Goal: Information Seeking & Learning: Check status

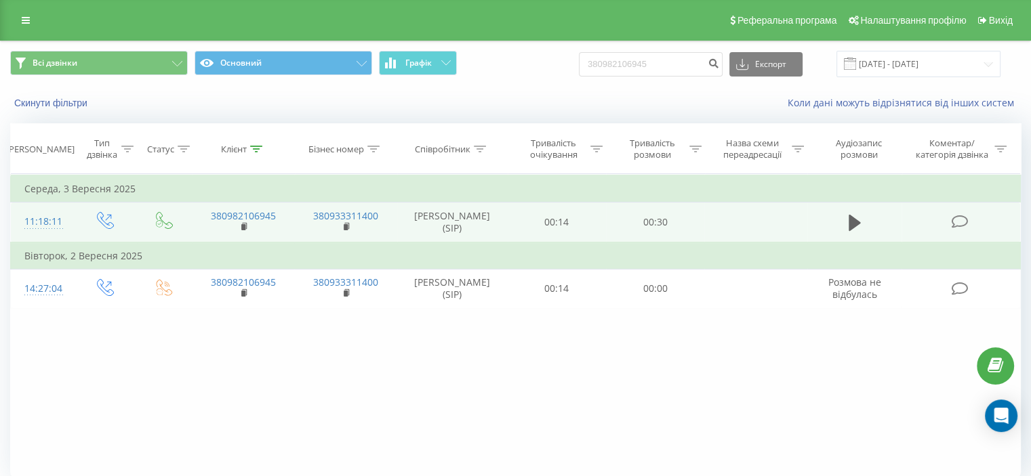
click at [854, 210] on td at bounding box center [854, 223] width 95 height 40
click at [854, 218] on icon at bounding box center [854, 223] width 12 height 16
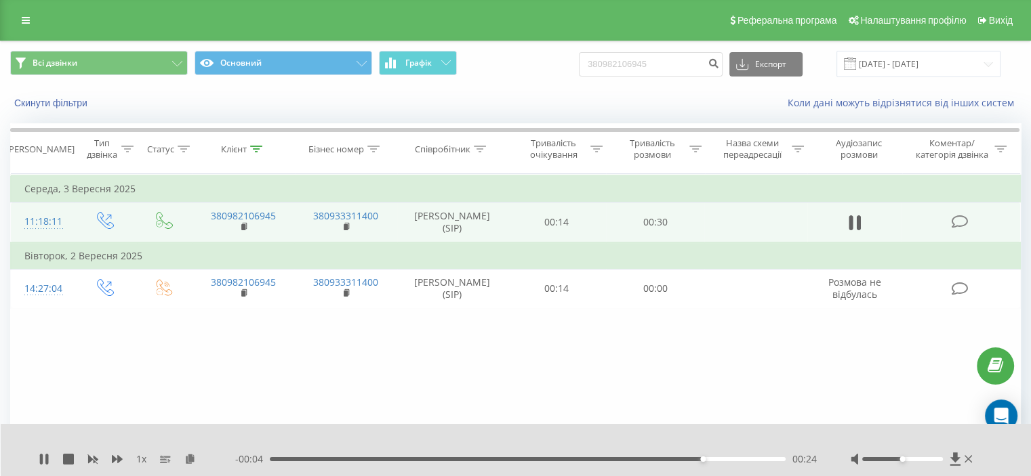
click at [33, 470] on div "1 x - 00:04 00:24 00:24" at bounding box center [516, 450] width 1031 height 52
click at [38, 466] on div "1 x - 00:04 00:25 00:25" at bounding box center [516, 450] width 1031 height 52
click at [44, 461] on icon at bounding box center [44, 459] width 11 height 11
drag, startPoint x: 680, startPoint y: 62, endPoint x: 541, endPoint y: 75, distance: 139.5
click at [541, 75] on div "Всі дзвінки Основний Графік 380982106945 Експорт .csv .xls .xlsx 23.06.2025 - 2…" at bounding box center [515, 64] width 1010 height 26
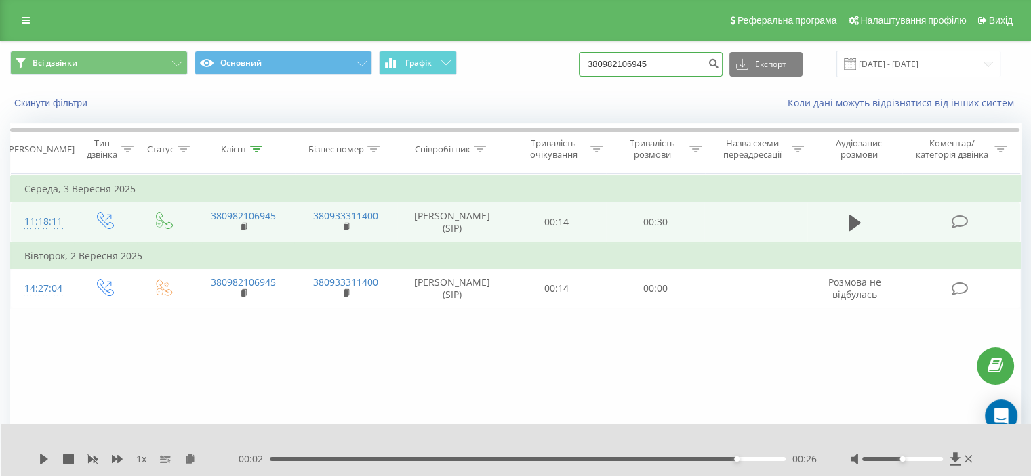
paste input "380 674 634 687"
type input "380 674 634 687"
click at [719, 66] on icon "submit" at bounding box center [713, 62] width 12 height 8
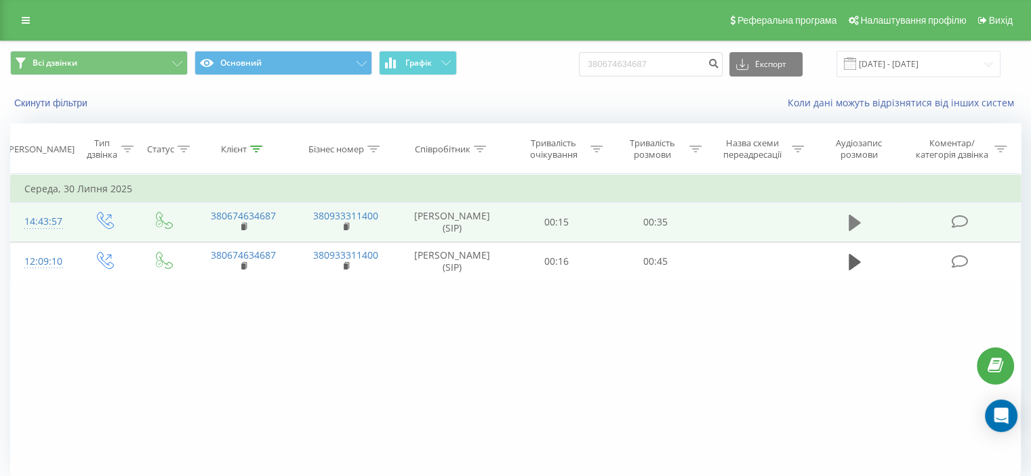
click at [851, 221] on icon at bounding box center [854, 223] width 12 height 16
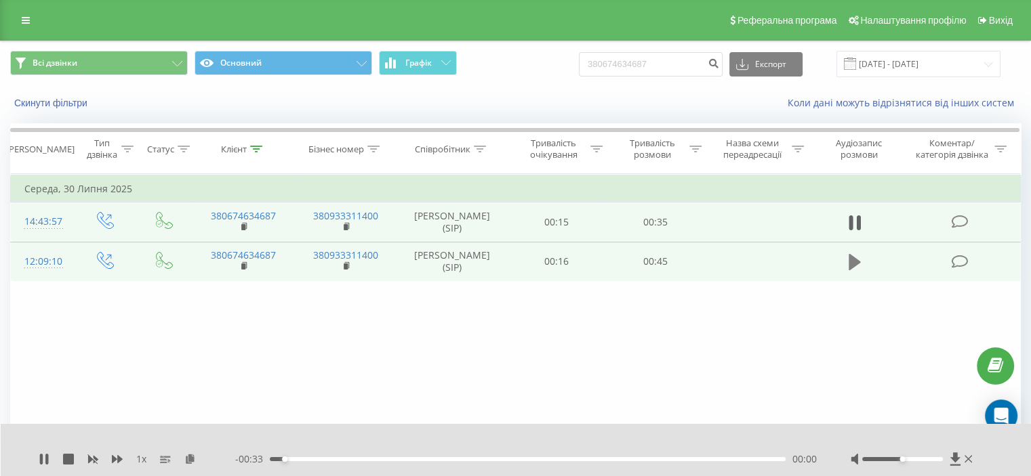
click at [854, 258] on icon at bounding box center [854, 262] width 12 height 16
click at [873, 460] on div at bounding box center [902, 459] width 81 height 4
click at [890, 461] on div at bounding box center [902, 459] width 81 height 4
click at [901, 457] on div at bounding box center [902, 459] width 81 height 4
click at [908, 457] on div at bounding box center [902, 459] width 81 height 4
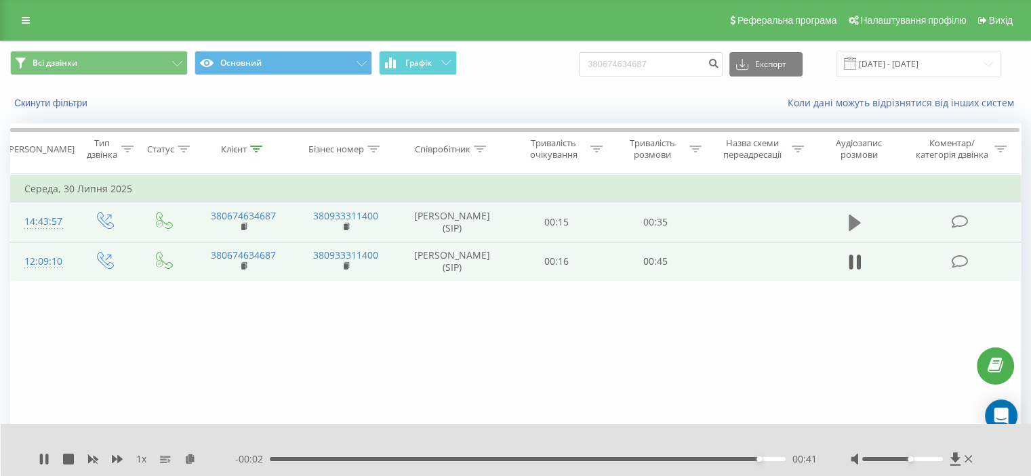
click at [853, 221] on icon at bounding box center [854, 223] width 12 height 16
click at [47, 455] on icon at bounding box center [46, 459] width 3 height 11
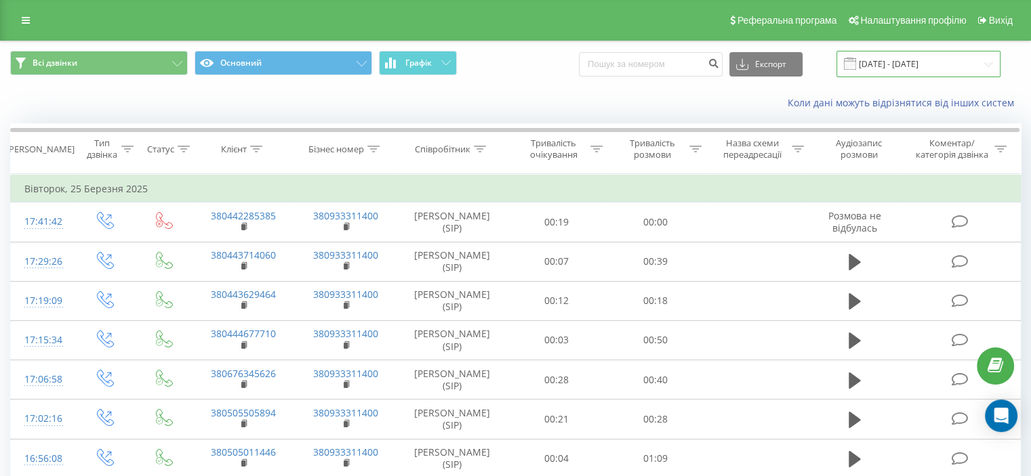
click at [878, 56] on input "25.02.2025 - 25.03.2025" at bounding box center [918, 64] width 164 height 26
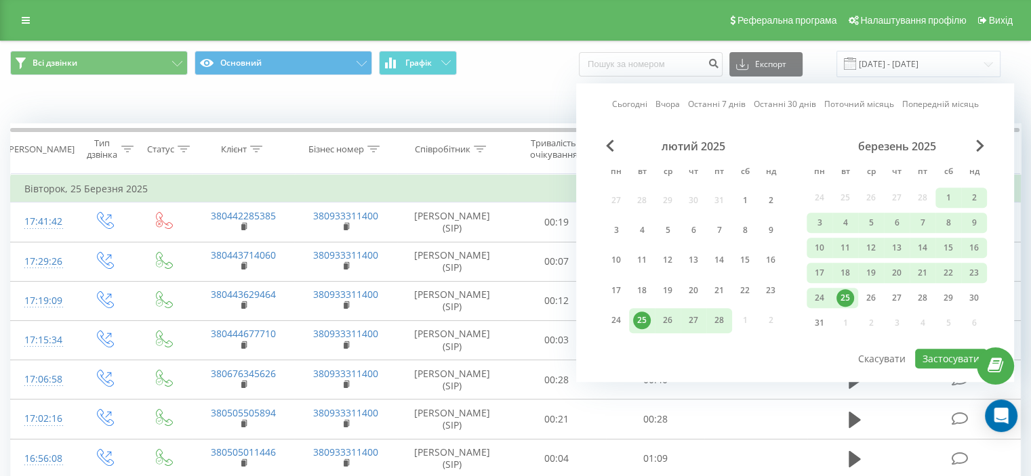
click at [652, 106] on div "Сьогодні Вчора Останні 7 днів Останні 30 днів Поточний місяць Попередній місяць" at bounding box center [795, 105] width 367 height 14
click at [625, 104] on link "Сьогодні" at bounding box center [629, 104] width 35 height 13
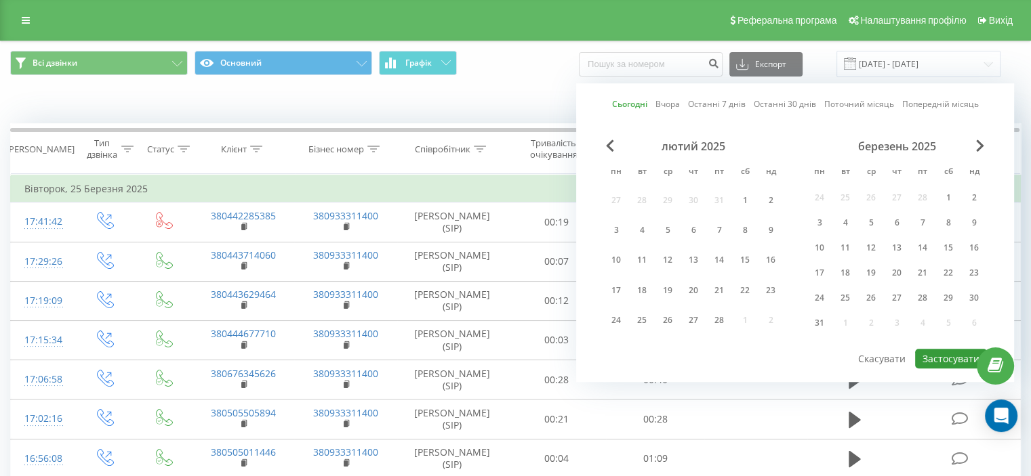
click at [933, 349] on button "Застосувати" at bounding box center [951, 359] width 72 height 20
type input "23.09.2025 - 23.09.2025"
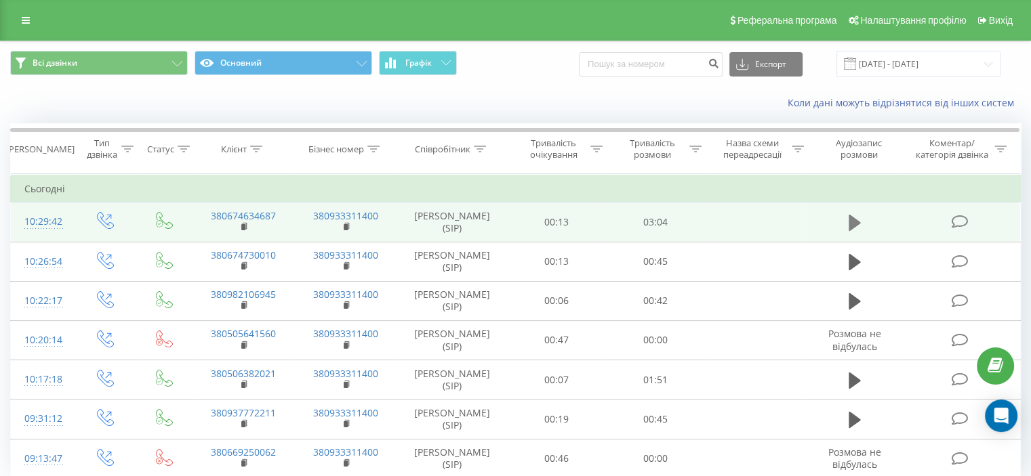
click at [852, 224] on icon at bounding box center [854, 223] width 12 height 16
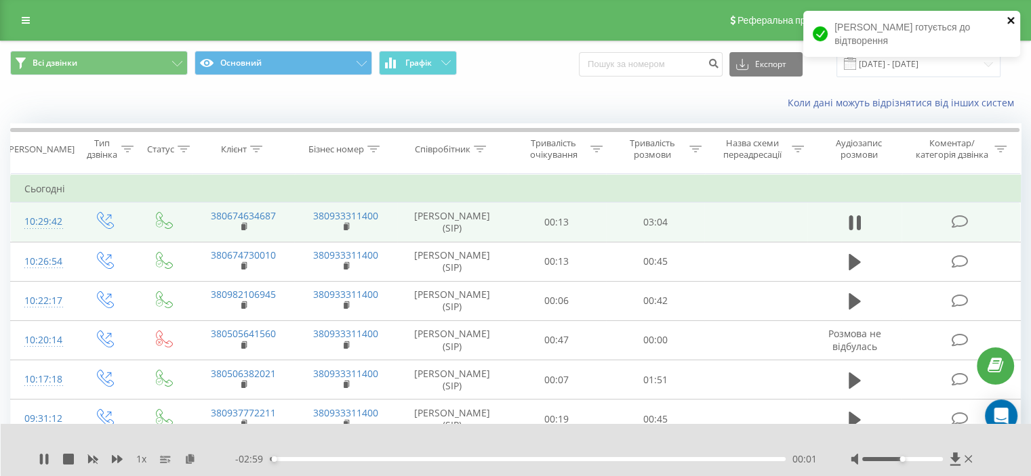
click at [1014, 22] on icon "close" at bounding box center [1010, 20] width 9 height 11
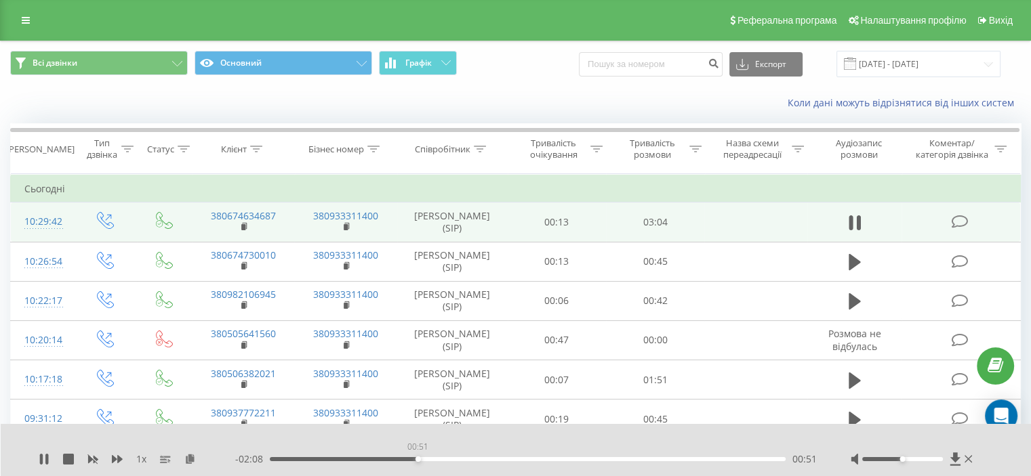
click at [417, 460] on div "00:51" at bounding box center [528, 459] width 516 height 4
click at [402, 461] on div "00:53" at bounding box center [528, 459] width 516 height 4
click at [385, 461] on div "00:40" at bounding box center [528, 459] width 516 height 4
click at [940, 458] on div at bounding box center [902, 459] width 81 height 4
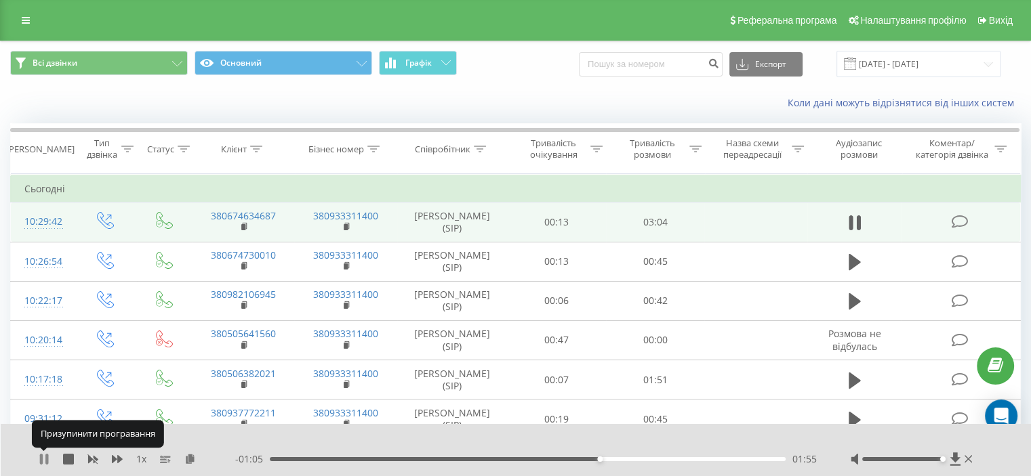
click at [43, 462] on icon at bounding box center [44, 459] width 11 height 11
click at [38, 463] on div "1 x - 01:05 01:55 01:55" at bounding box center [516, 450] width 1031 height 52
click at [42, 458] on icon at bounding box center [44, 459] width 8 height 11
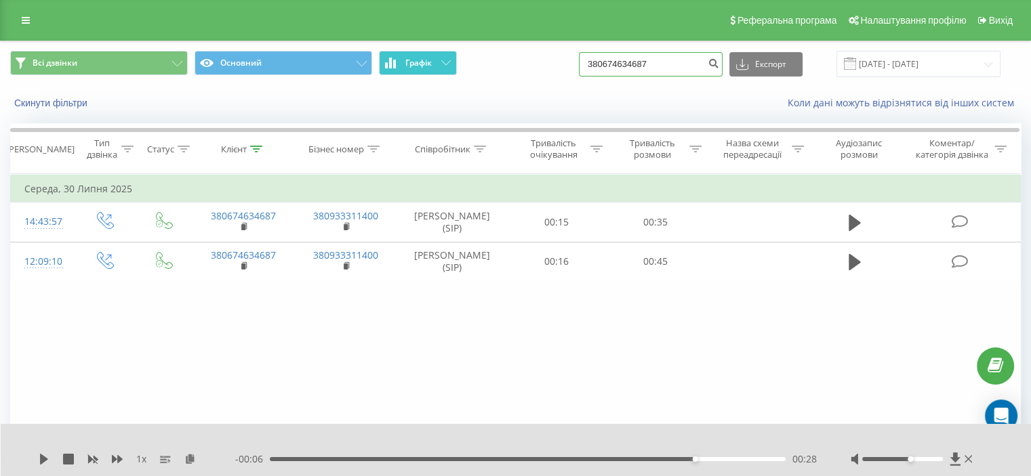
drag, startPoint x: 701, startPoint y: 75, endPoint x: 429, endPoint y: 74, distance: 272.4
click at [429, 74] on div "Всі дзвінки Основний Графік 380674634687 Експорт .csv .xls .xlsx 23.06.2025 - 2…" at bounding box center [515, 64] width 1010 height 26
paste input "380 986 154 672"
type input "380 986 154 672"
click at [721, 70] on button "submit" at bounding box center [713, 64] width 18 height 24
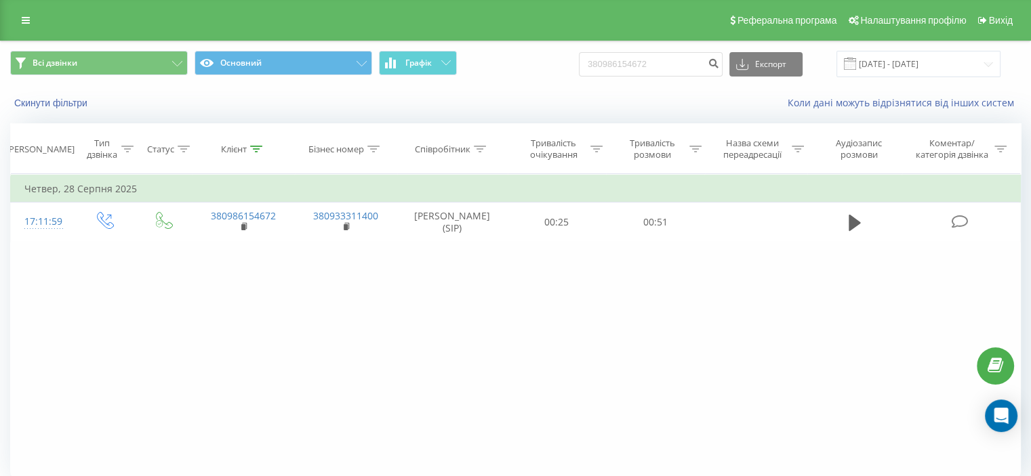
click at [877, 329] on div "Фільтрувати за умовою Дорівнює Введіть значення Скасувати OK Фільтрувати за умо…" at bounding box center [515, 326] width 1010 height 305
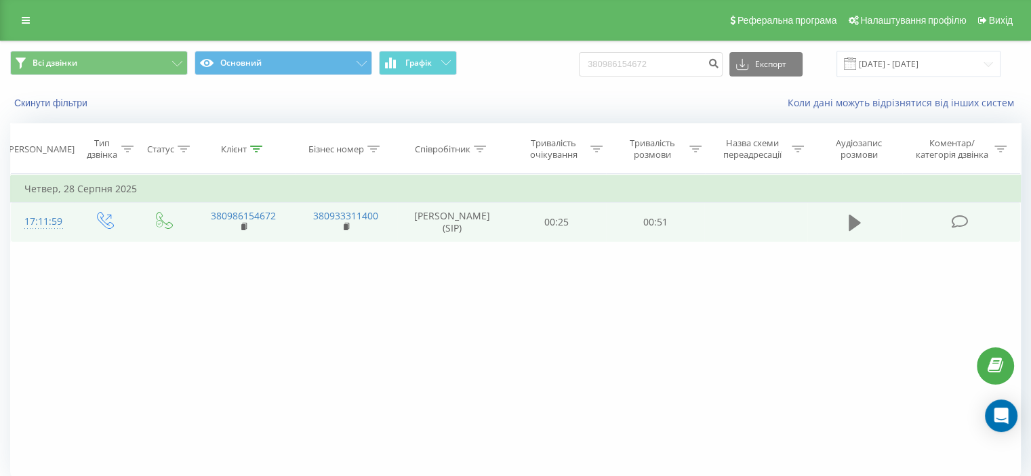
click at [850, 222] on icon at bounding box center [854, 223] width 12 height 16
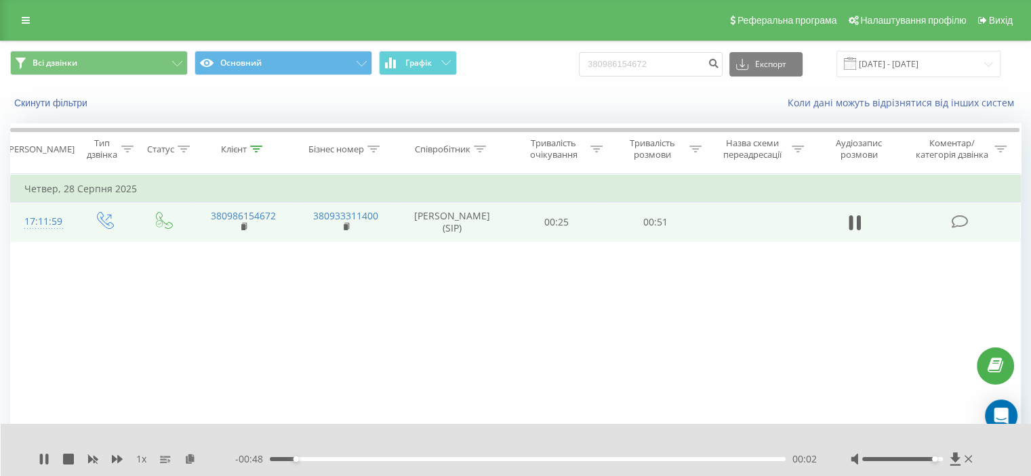
click at [938, 458] on div at bounding box center [902, 459] width 81 height 4
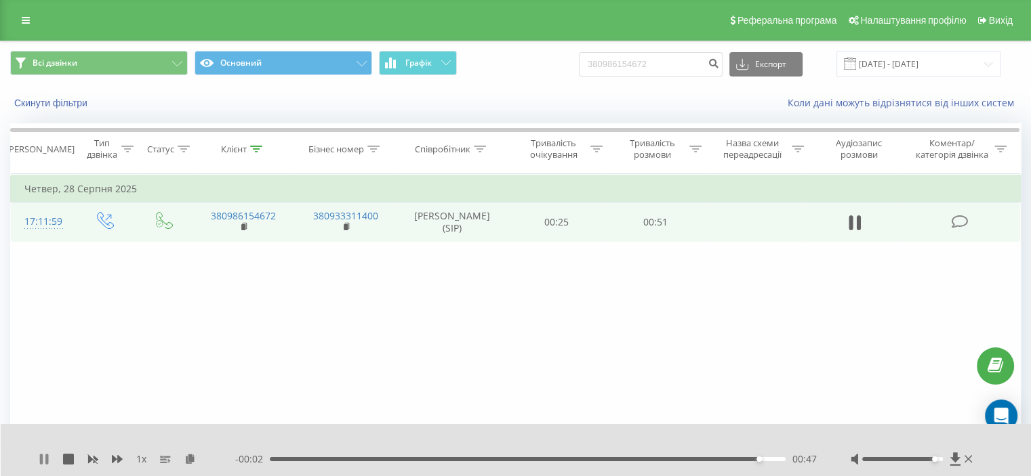
click at [46, 457] on icon at bounding box center [46, 459] width 3 height 11
drag, startPoint x: 708, startPoint y: 67, endPoint x: 540, endPoint y: 67, distance: 168.0
click at [540, 67] on div "Всі дзвінки Основний Графік 380986154672 Експорт .csv .xls .xlsx 23.06.2025 - 2…" at bounding box center [515, 64] width 1010 height 26
paste input "380 673 294 995"
type input "380 673 294 995"
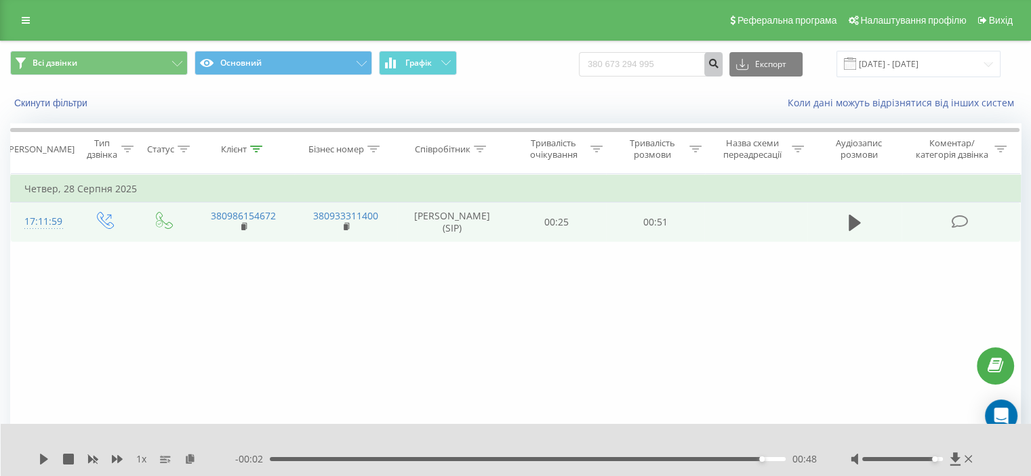
click at [722, 56] on button "submit" at bounding box center [713, 64] width 18 height 24
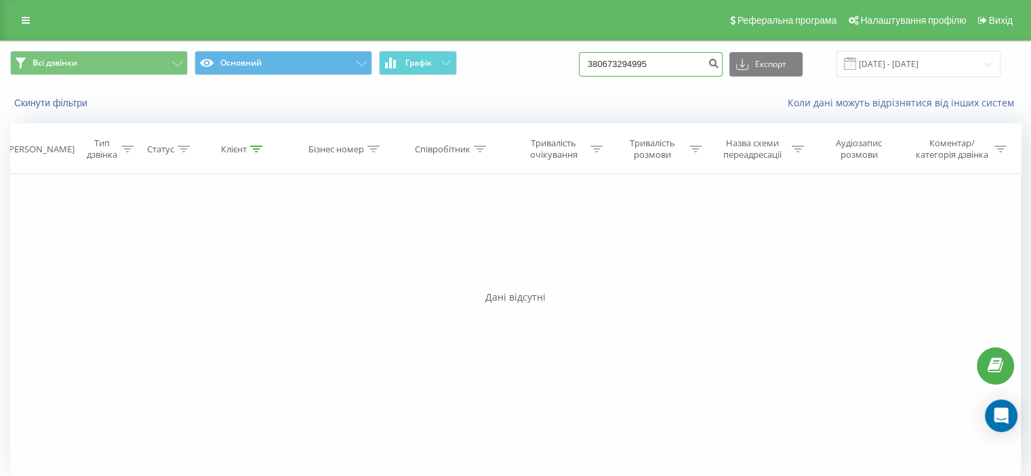
drag, startPoint x: 692, startPoint y: 64, endPoint x: 558, endPoint y: 75, distance: 134.5
click at [558, 75] on div "Всі дзвінки Основний Графік 380673294995 Експорт .csv .xls .xlsx 23.06.2025 - 2…" at bounding box center [515, 64] width 1010 height 26
paste input "380668125622"
type input "380668125622"
click at [719, 66] on icon "submit" at bounding box center [713, 62] width 12 height 8
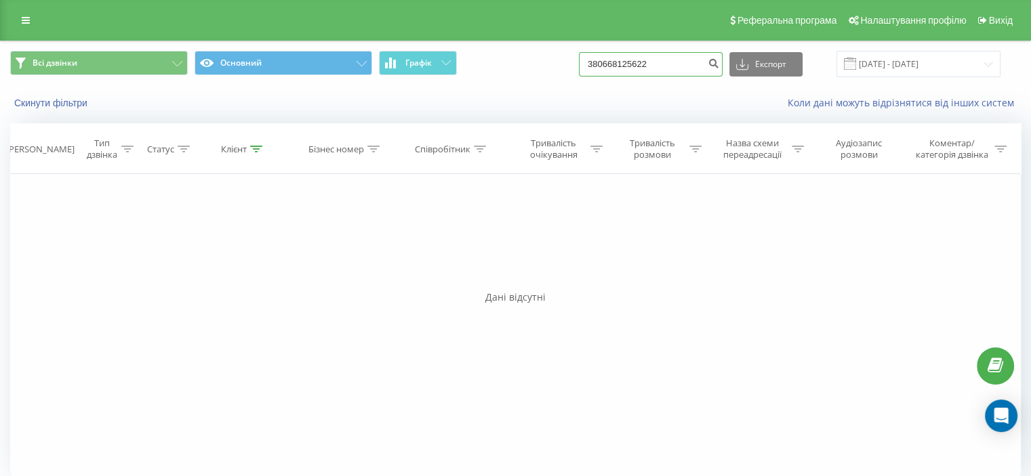
drag, startPoint x: 699, startPoint y: 64, endPoint x: 532, endPoint y: 61, distance: 166.7
click at [532, 61] on div "Всі дзвінки Основний Графік 380668125622 Експорт .csv .xls .xlsx [DATE] - [DATE]" at bounding box center [515, 64] width 1010 height 26
drag, startPoint x: 724, startPoint y: 59, endPoint x: 683, endPoint y: 64, distance: 41.6
paste input "380 932 020 154"
type input "380 932 020 154"
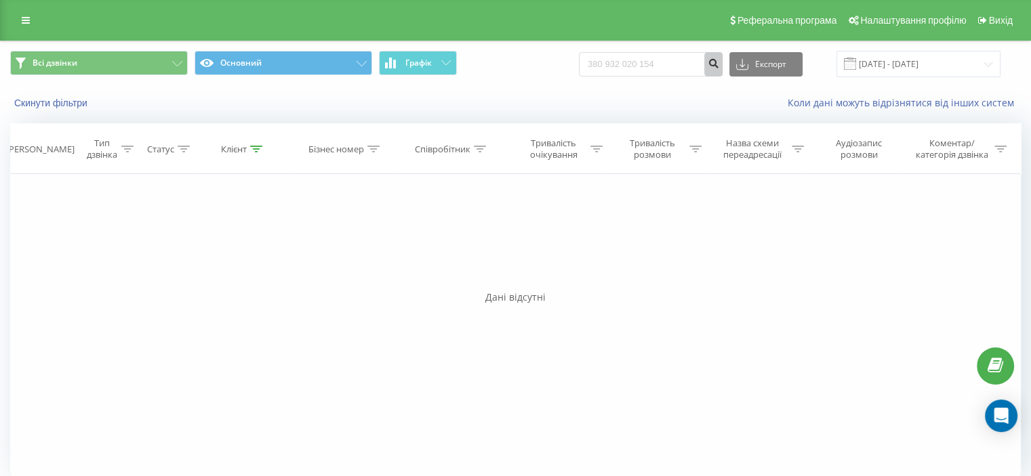
click at [719, 62] on icon "submit" at bounding box center [713, 62] width 12 height 8
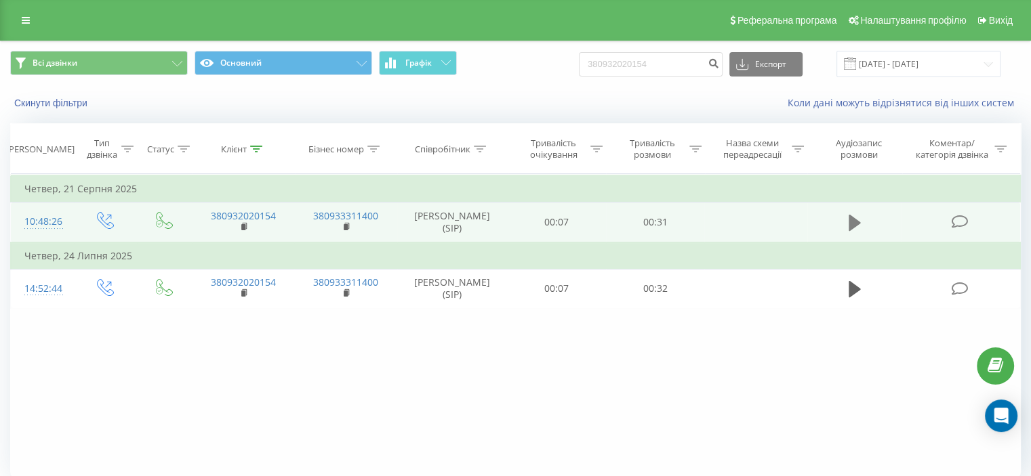
click at [853, 222] on icon at bounding box center [854, 223] width 12 height 16
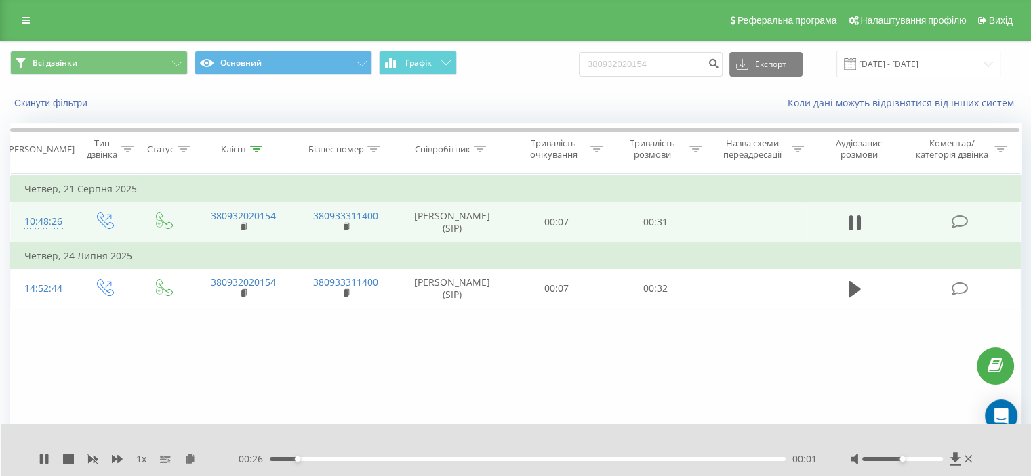
click at [923, 460] on div at bounding box center [902, 459] width 81 height 4
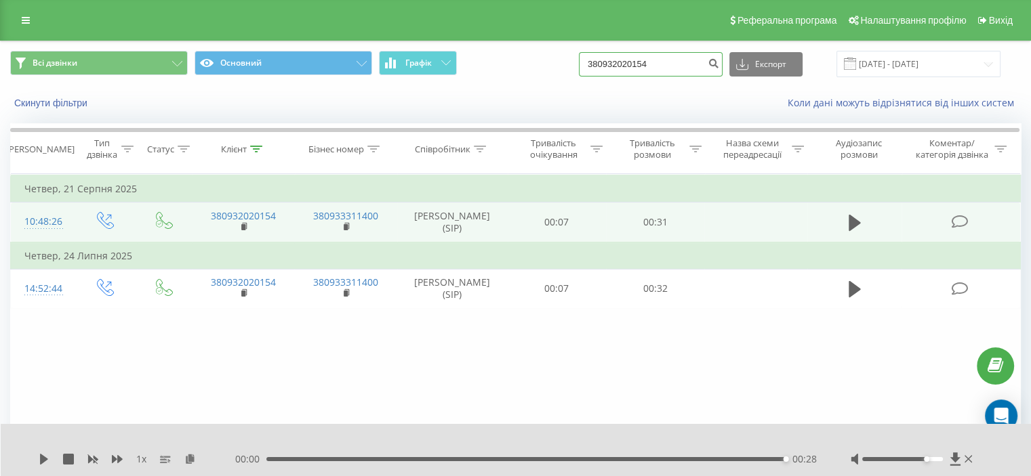
drag, startPoint x: 701, startPoint y: 62, endPoint x: 572, endPoint y: 59, distance: 128.8
click at [569, 59] on div "Всі дзвінки Основний Графік 380932020154 Експорт .csv .xls .xlsx [DATE] - [DATE]" at bounding box center [515, 64] width 1010 height 26
paste input "380 503 211 101"
type input "380 503 211 101"
click at [722, 70] on button "submit" at bounding box center [713, 64] width 18 height 24
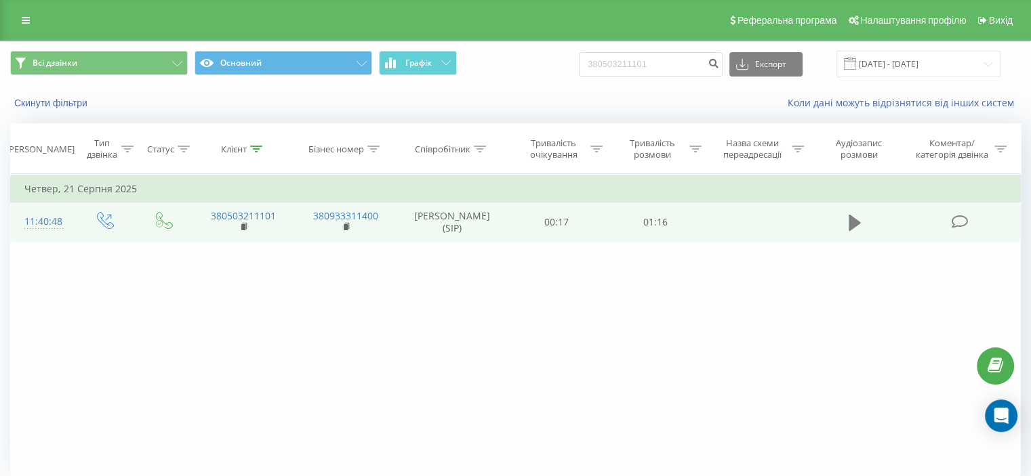
click at [846, 218] on button at bounding box center [854, 223] width 20 height 20
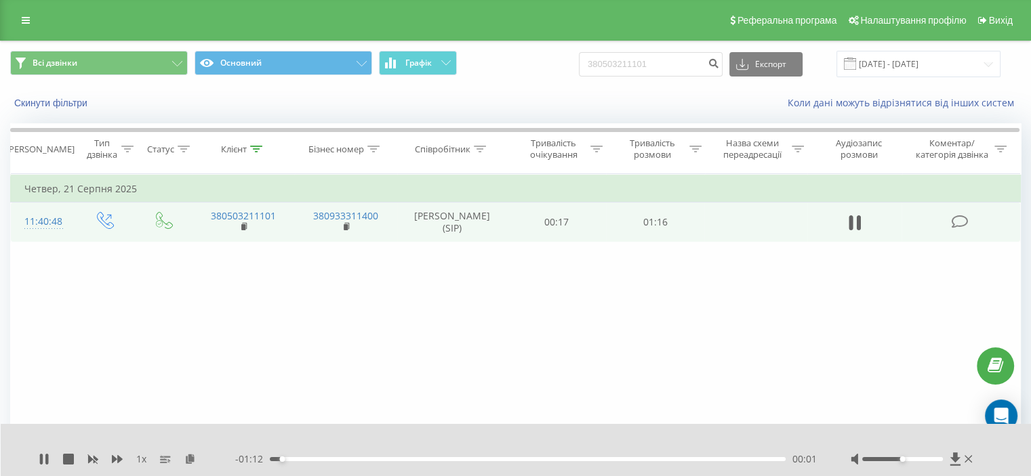
click at [926, 460] on div at bounding box center [902, 459] width 81 height 4
click at [921, 466] on div at bounding box center [912, 460] width 125 height 14
click at [918, 460] on div at bounding box center [902, 459] width 81 height 4
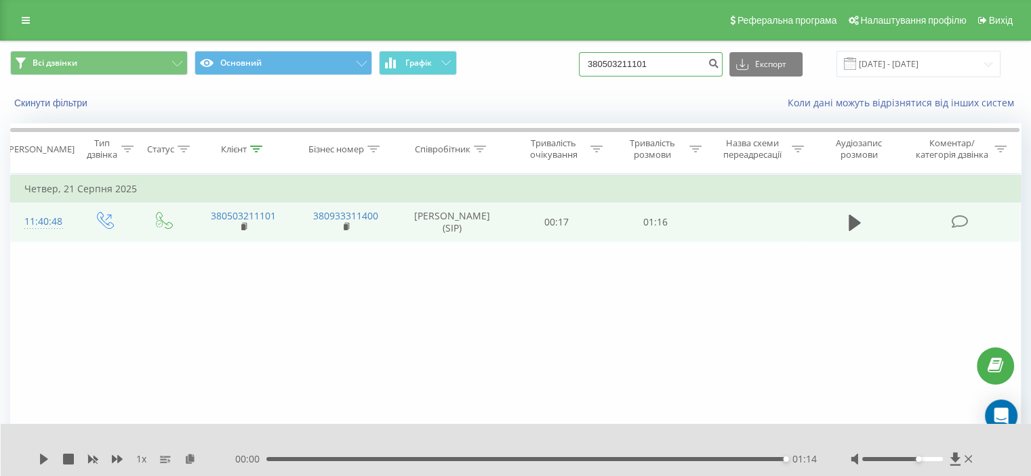
drag, startPoint x: 678, startPoint y: 67, endPoint x: 524, endPoint y: 88, distance: 155.2
click at [524, 88] on div "Всі дзвінки Основний Графік 380503211101 Експорт .csv .xls .xlsx 23.06.2025 - 2…" at bounding box center [515, 80] width 1029 height 78
paste input "380 985 192 099"
type input "380 985 192 099"
click at [719, 58] on icon "submit" at bounding box center [713, 62] width 12 height 8
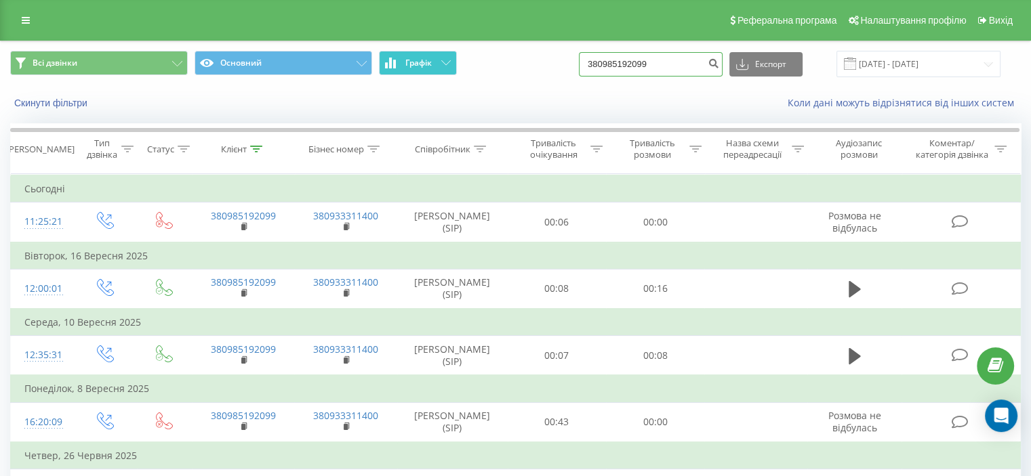
drag, startPoint x: 615, startPoint y: 68, endPoint x: 408, endPoint y: 68, distance: 207.3
click at [409, 68] on div "Всі дзвінки Основний Графік 380985192099 Експорт .csv .xls .xlsx [DATE] - [DATE]" at bounding box center [515, 64] width 1010 height 26
paste input "800300500"
type input "380800300500"
